Goal: Information Seeking & Learning: Learn about a topic

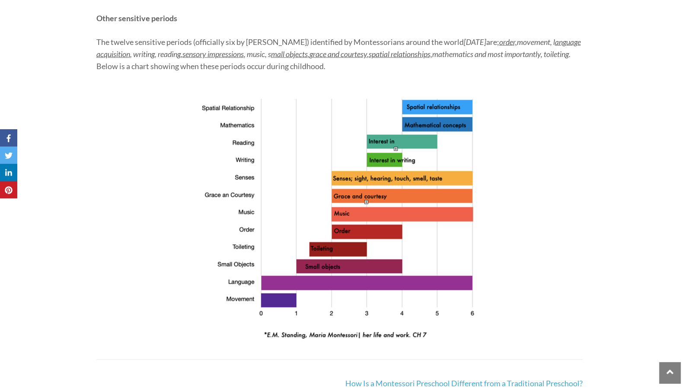
scroll to position [1040, 0]
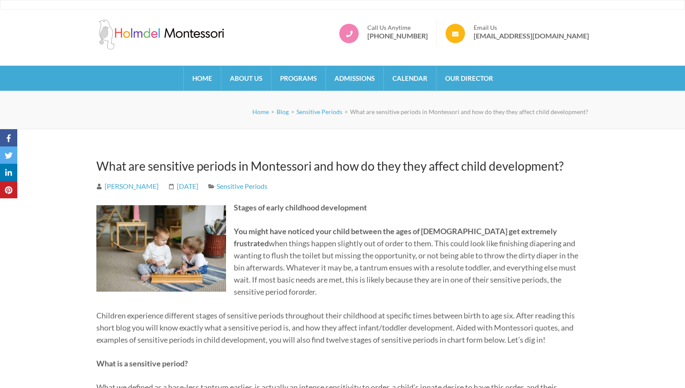
scroll to position [1040, 0]
